Goal: Task Accomplishment & Management: Use online tool/utility

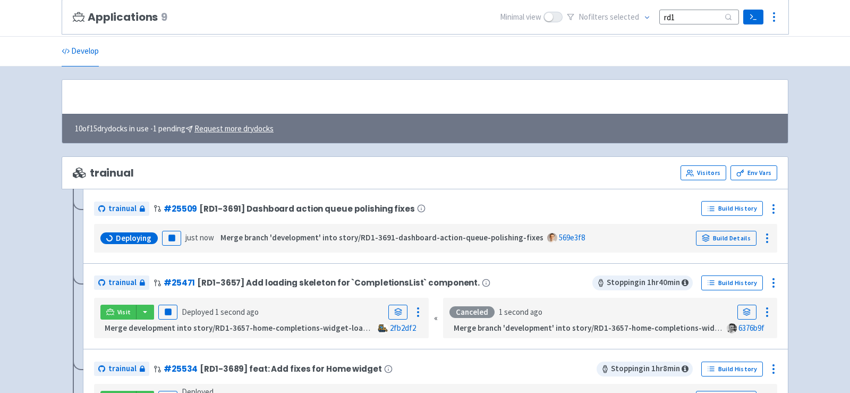
scroll to position [107, 0]
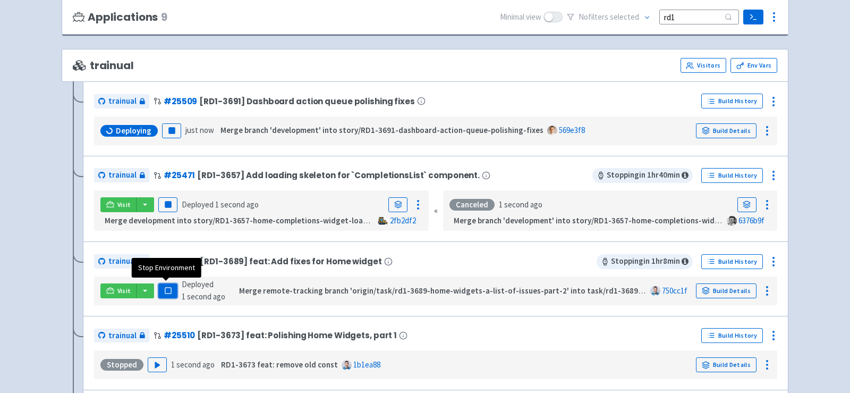
click at [172, 288] on button "Pause" at bounding box center [167, 290] width 19 height 15
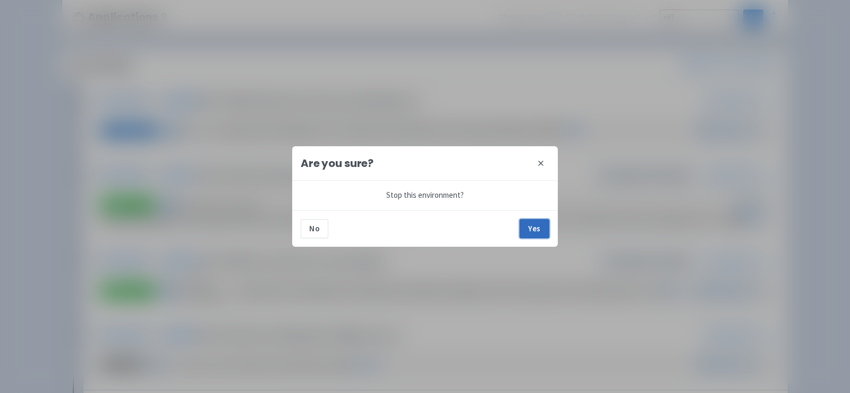
click at [546, 222] on button "Yes" at bounding box center [534, 228] width 30 height 19
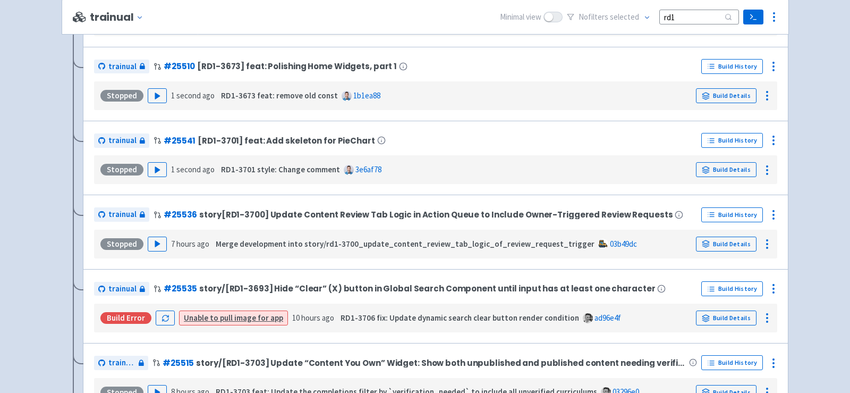
scroll to position [529, 0]
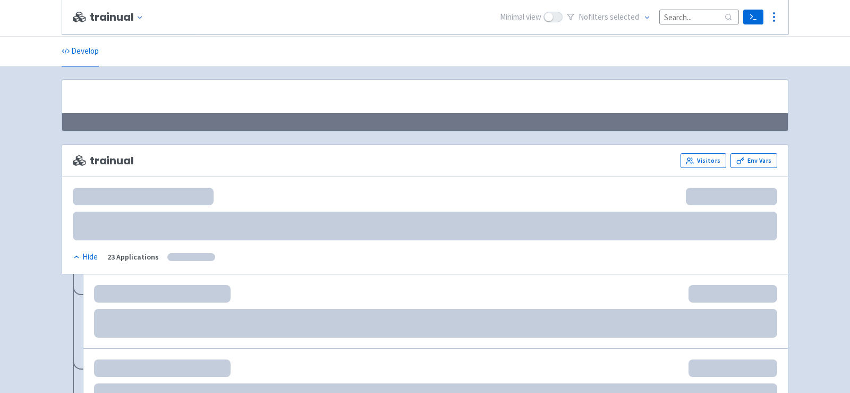
scroll to position [541, 0]
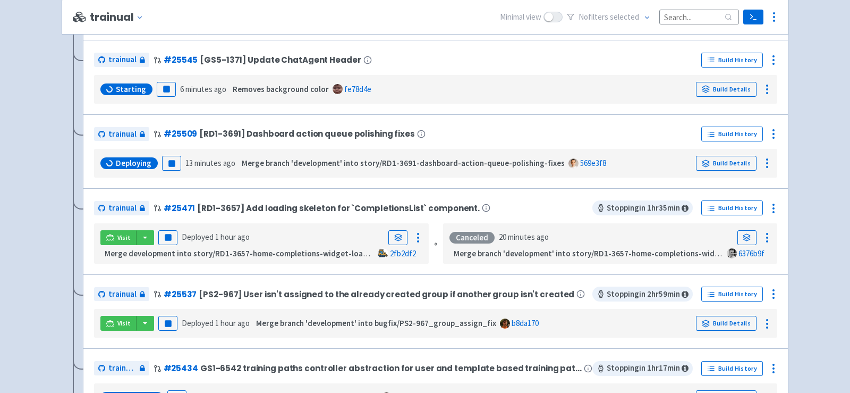
click at [681, 16] on input at bounding box center [699, 17] width 80 height 14
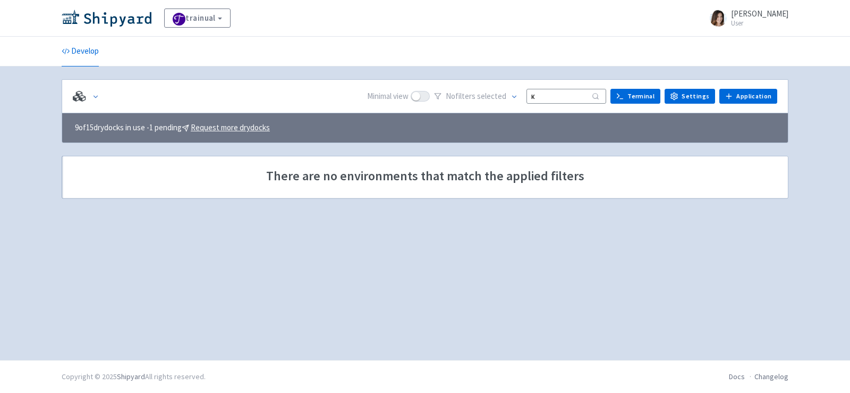
scroll to position [0, 0]
type input "к"
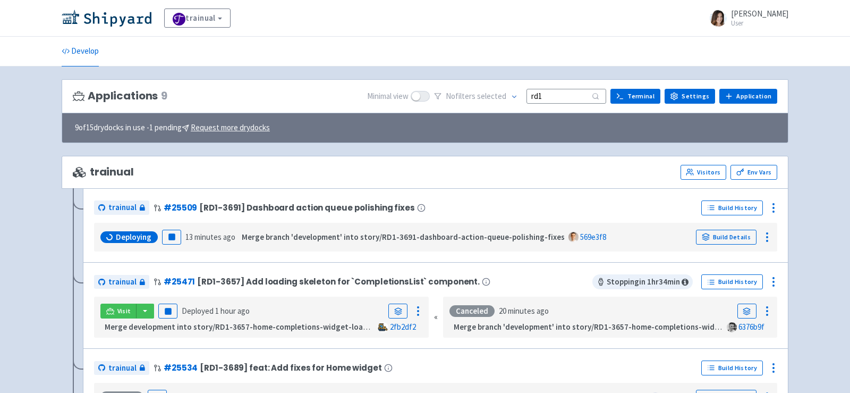
type input "rd1"
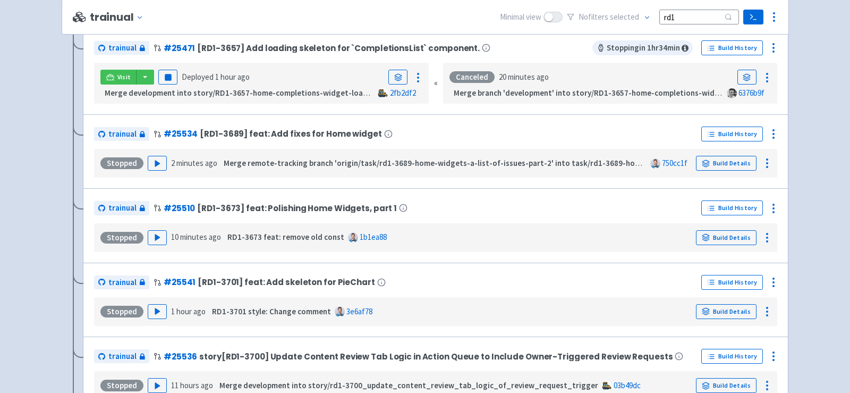
scroll to position [242, 0]
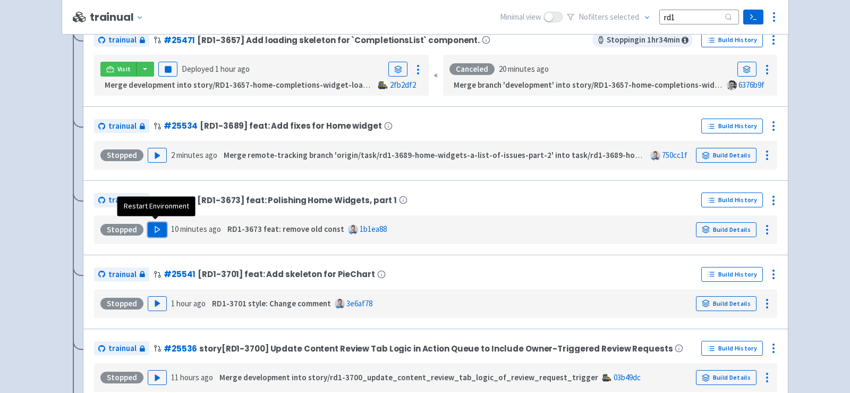
click at [150, 227] on button "Play" at bounding box center [157, 229] width 19 height 15
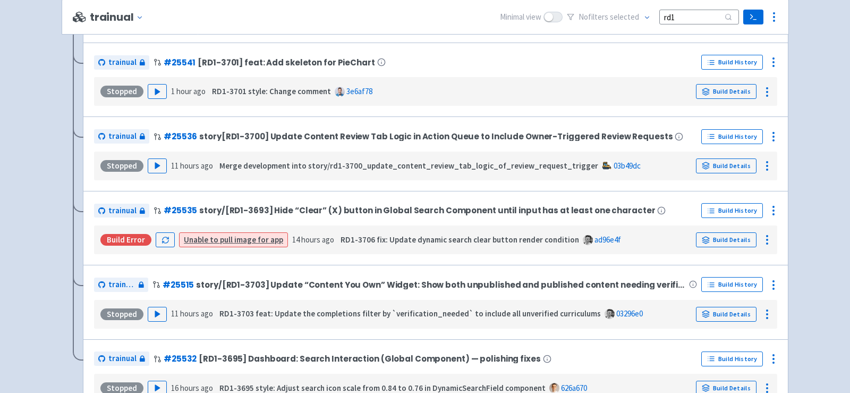
scroll to position [529, 0]
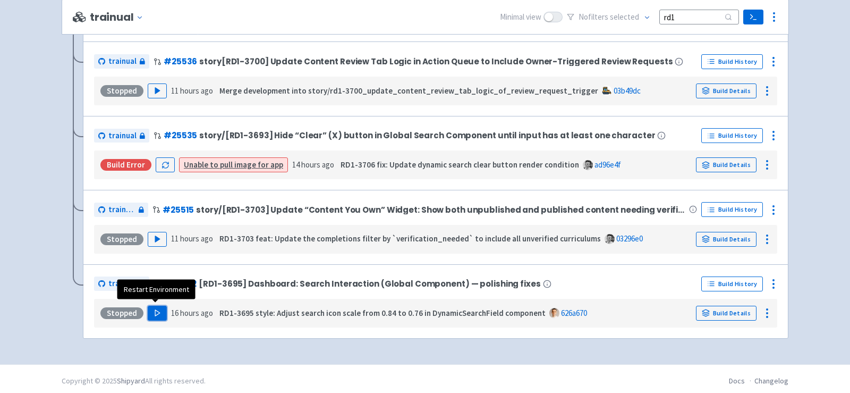
click at [156, 311] on icon "button" at bounding box center [158, 313] width 8 height 8
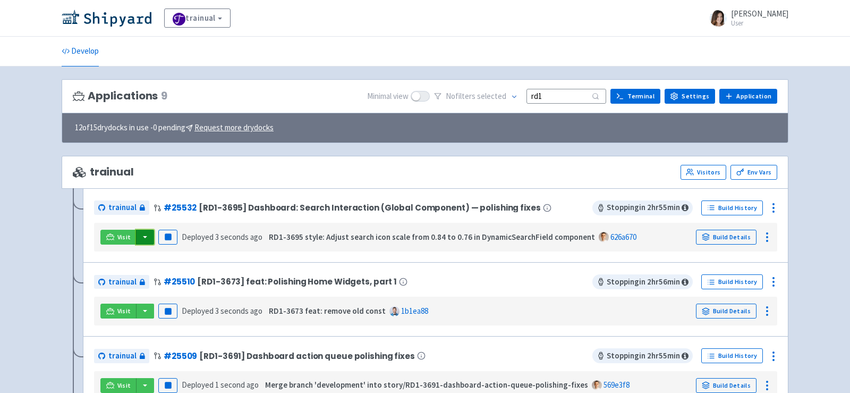
click at [144, 235] on button "button" at bounding box center [145, 236] width 18 height 15
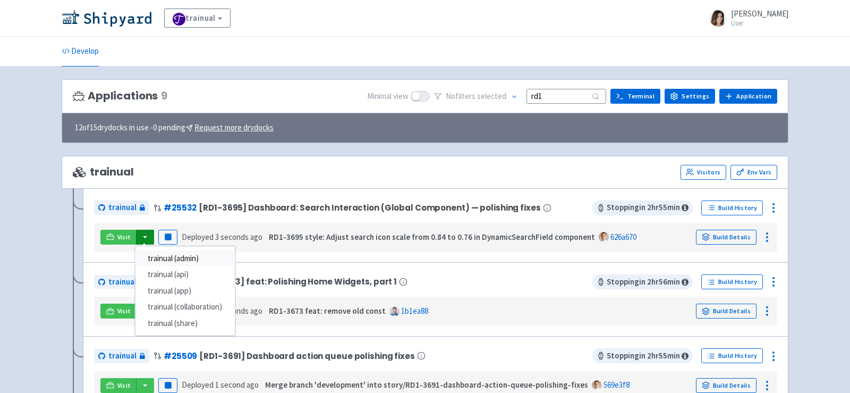
click at [178, 257] on link "trainual (admin)" at bounding box center [185, 258] width 100 height 16
